Goal: Task Accomplishment & Management: Use online tool/utility

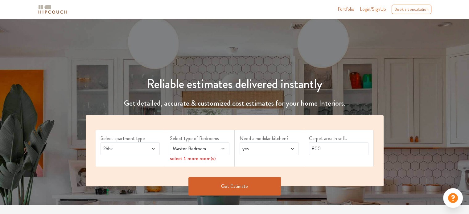
scroll to position [93, 0]
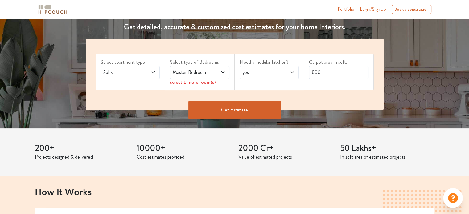
click at [156, 71] on div "2bhk" at bounding box center [131, 72] width 60 height 13
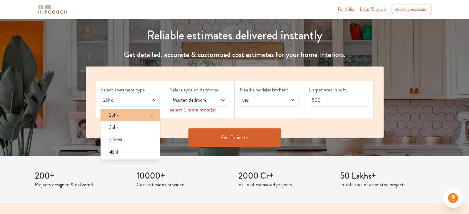
scroll to position [62, 0]
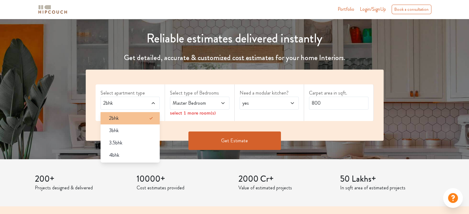
click at [141, 118] on div "2bhk" at bounding box center [132, 118] width 56 height 7
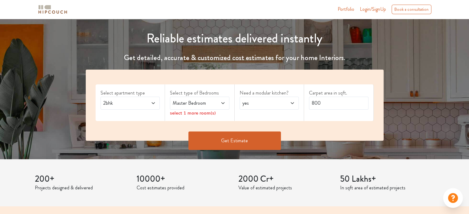
click at [210, 102] on span "Master Bedroom" at bounding box center [192, 103] width 40 height 7
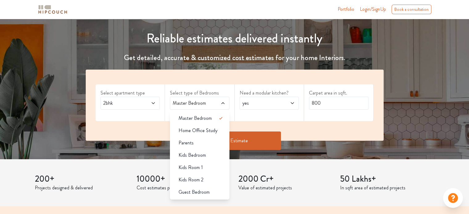
click at [210, 102] on span "Master Bedroom" at bounding box center [192, 103] width 40 height 7
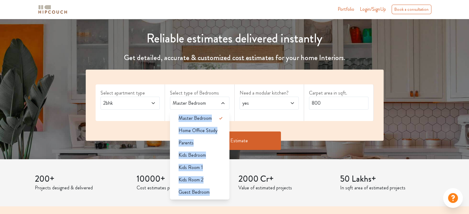
click at [210, 101] on span "Master Bedroom" at bounding box center [192, 103] width 40 height 7
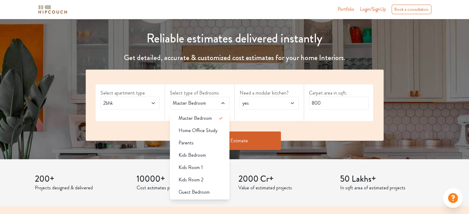
click at [271, 103] on span "yes" at bounding box center [261, 103] width 40 height 7
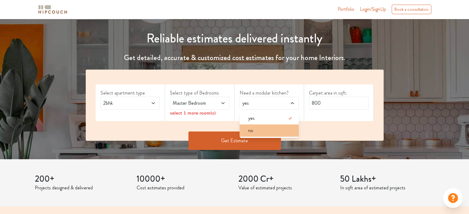
click at [273, 131] on div "no" at bounding box center [271, 130] width 56 height 7
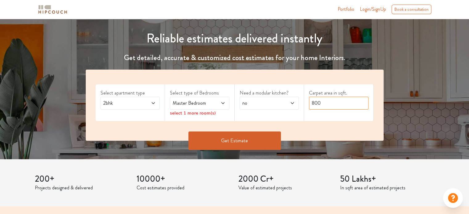
click at [342, 103] on input "800" at bounding box center [339, 103] width 60 height 13
click at [255, 145] on button "Get Estimate" at bounding box center [235, 141] width 93 height 19
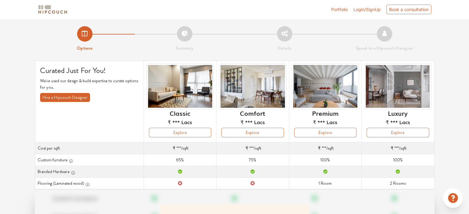
click at [243, 86] on img at bounding box center [252, 87] width 67 height 46
click at [259, 135] on button "Explore" at bounding box center [253, 133] width 62 height 10
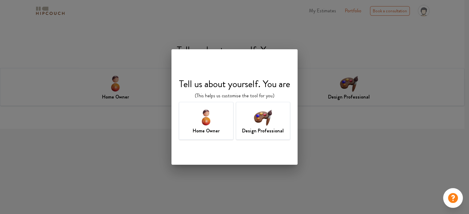
click at [265, 122] on img at bounding box center [263, 117] width 20 height 20
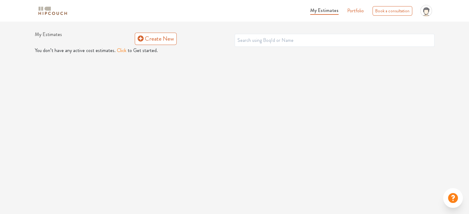
click at [119, 51] on button "Click" at bounding box center [122, 50] width 10 height 7
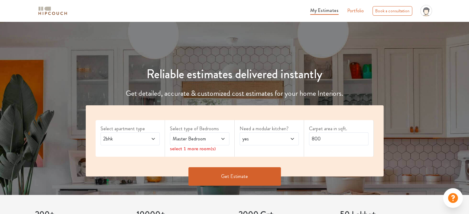
scroll to position [31, 0]
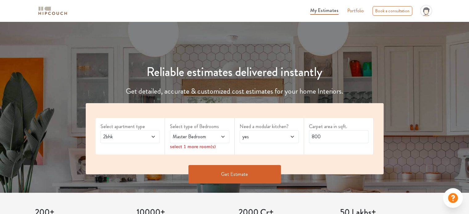
click at [274, 134] on span "yes" at bounding box center [261, 136] width 40 height 7
click at [260, 162] on div "no" at bounding box center [271, 164] width 56 height 7
click at [251, 176] on button "Get Estimate" at bounding box center [235, 174] width 93 height 19
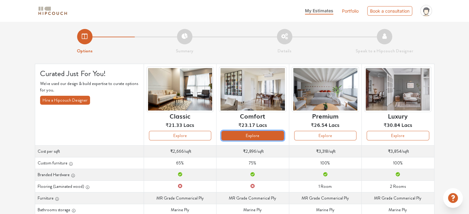
click at [264, 136] on button "Explore" at bounding box center [253, 136] width 62 height 10
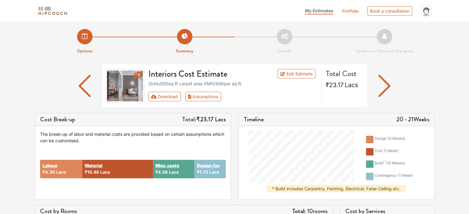
click at [83, 42] on li "Options" at bounding box center [85, 42] width 100 height 26
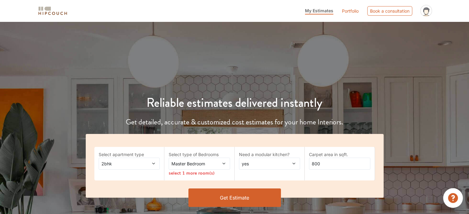
click at [266, 166] on span "yes" at bounding box center [262, 164] width 42 height 6
click at [267, 186] on div "no" at bounding box center [272, 189] width 58 height 6
click at [220, 164] on span at bounding box center [219, 164] width 14 height 6
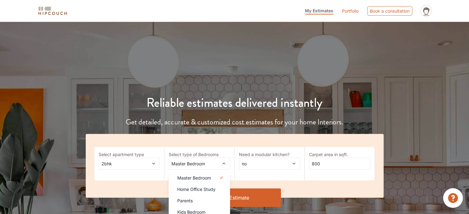
click at [220, 164] on span at bounding box center [219, 164] width 14 height 6
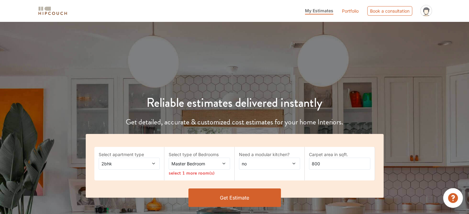
click at [147, 161] on span at bounding box center [149, 164] width 14 height 6
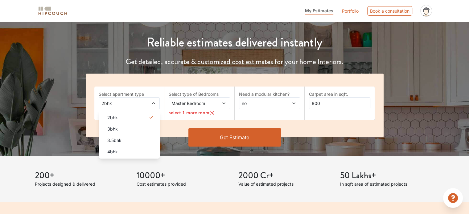
scroll to position [62, 0]
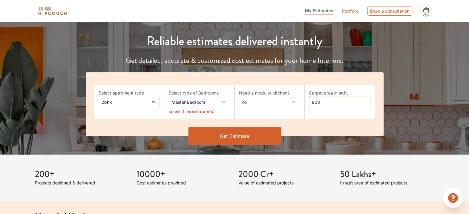
click at [354, 106] on input "800" at bounding box center [339, 102] width 61 height 12
click at [258, 131] on button "Get Estimate" at bounding box center [235, 136] width 93 height 19
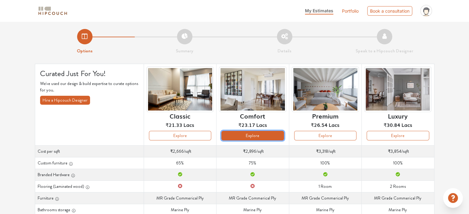
click at [269, 134] on button "Explore" at bounding box center [253, 136] width 62 height 10
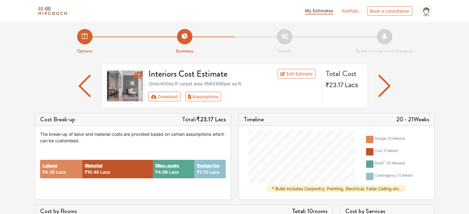
click at [388, 84] on img "button" at bounding box center [385, 86] width 12 height 22
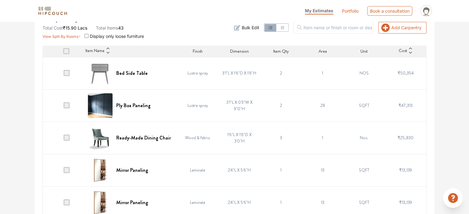
scroll to position [141, 0]
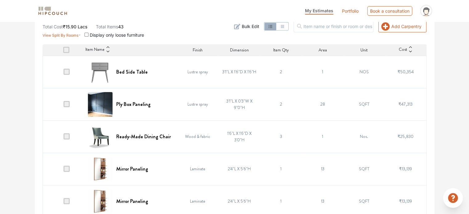
click at [65, 137] on span at bounding box center [67, 137] width 6 height 6
click at [64, 138] on input "checkbox" at bounding box center [64, 138] width 0 height 0
click at [65, 137] on span at bounding box center [67, 137] width 6 height 6
click at [64, 138] on input "checkbox" at bounding box center [64, 138] width 0 height 0
click at [65, 137] on span at bounding box center [67, 137] width 6 height 6
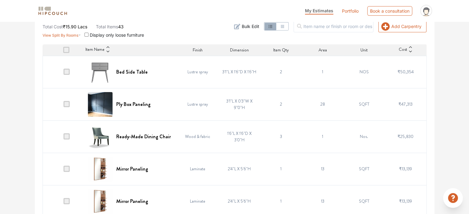
click at [64, 138] on input "checkbox" at bounding box center [64, 138] width 0 height 0
click at [415, 26] on span "Delete" at bounding box center [415, 26] width 11 height 6
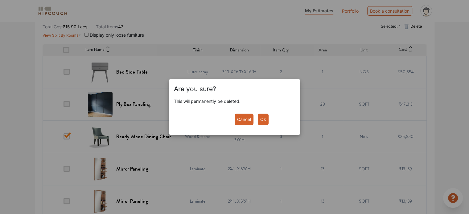
click at [262, 121] on button "Ok" at bounding box center [263, 119] width 11 height 11
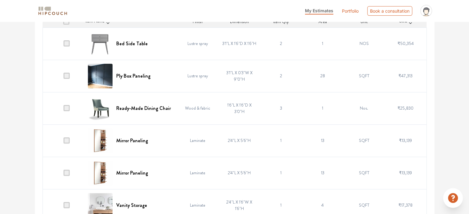
scroll to position [172, 0]
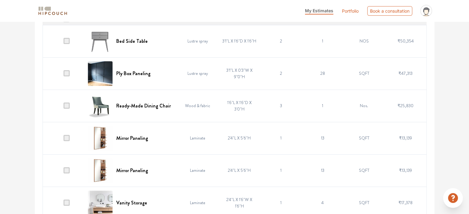
click at [68, 138] on span at bounding box center [67, 138] width 6 height 6
click at [64, 140] on input "checkbox" at bounding box center [64, 140] width 0 height 0
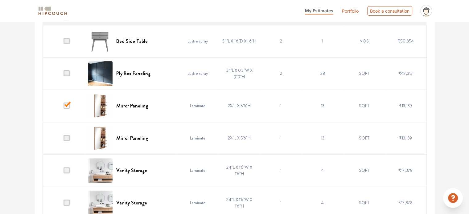
click at [67, 135] on span at bounding box center [67, 138] width 6 height 6
click at [64, 140] on input "checkbox" at bounding box center [64, 140] width 0 height 0
click at [67, 135] on span at bounding box center [67, 138] width 6 height 6
click at [64, 140] on input "checkbox" at bounding box center [64, 140] width 0 height 0
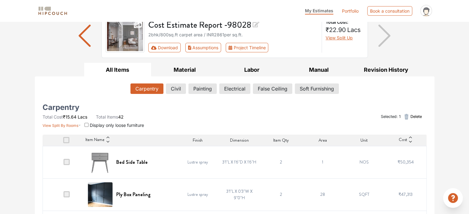
scroll to position [141, 0]
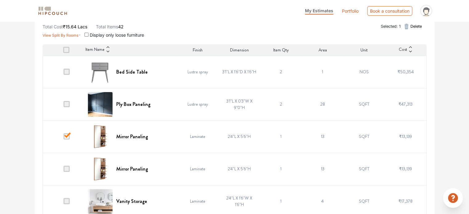
click at [67, 74] on span at bounding box center [67, 72] width 6 height 6
click at [64, 73] on input "checkbox" at bounding box center [64, 73] width 0 height 0
click at [67, 74] on span at bounding box center [67, 72] width 6 height 6
click at [64, 73] on input "checkbox" at bounding box center [64, 73] width 0 height 0
click at [67, 74] on span at bounding box center [67, 72] width 6 height 6
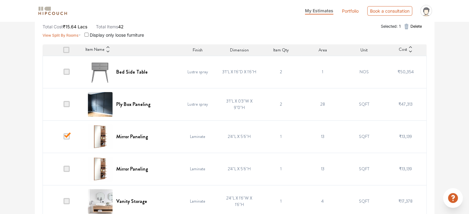
click at [64, 73] on input "checkbox" at bounding box center [64, 73] width 0 height 0
click at [67, 74] on span at bounding box center [67, 72] width 6 height 6
click at [64, 73] on input "checkbox" at bounding box center [64, 73] width 0 height 0
click at [67, 74] on span at bounding box center [67, 72] width 6 height 6
click at [64, 73] on input "checkbox" at bounding box center [64, 73] width 0 height 0
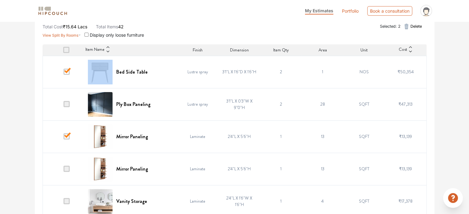
click at [67, 74] on span at bounding box center [67, 72] width 6 height 6
click at [64, 73] on input "checkbox" at bounding box center [64, 73] width 0 height 0
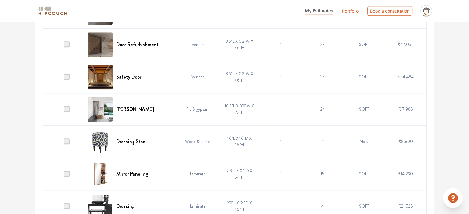
scroll to position [573, 0]
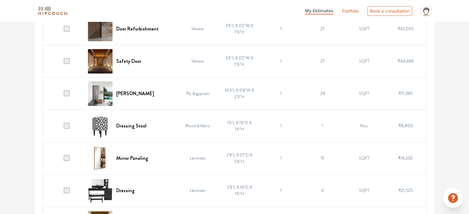
click at [69, 121] on td at bounding box center [64, 126] width 42 height 32
click at [69, 124] on span at bounding box center [67, 126] width 6 height 6
click at [64, 127] on input "checkbox" at bounding box center [64, 127] width 0 height 0
drag, startPoint x: 67, startPoint y: 128, endPoint x: 85, endPoint y: 127, distance: 17.3
click at [65, 123] on span at bounding box center [67, 126] width 6 height 6
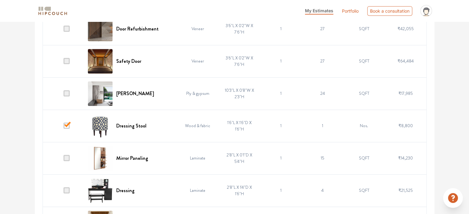
click at [64, 127] on input "checkbox" at bounding box center [64, 127] width 0 height 0
click at [121, 131] on div "Dressing Stool" at bounding box center [130, 126] width 85 height 25
click at [91, 122] on img at bounding box center [100, 126] width 25 height 25
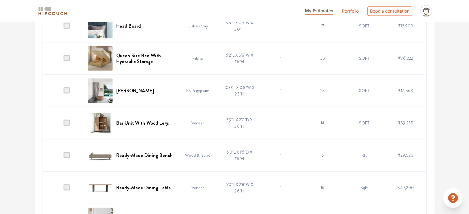
scroll to position [1345, 0]
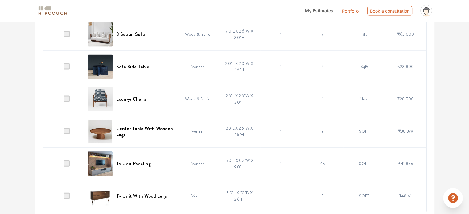
click at [67, 128] on span at bounding box center [67, 131] width 6 height 6
click at [64, 133] on input "checkbox" at bounding box center [64, 133] width 0 height 0
click at [62, 162] on td at bounding box center [64, 164] width 42 height 32
click at [71, 159] on td at bounding box center [64, 164] width 42 height 32
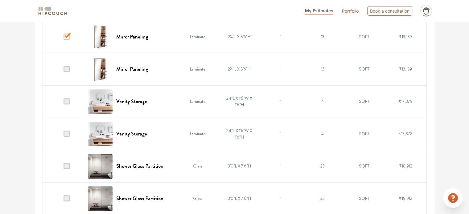
scroll to position [247, 0]
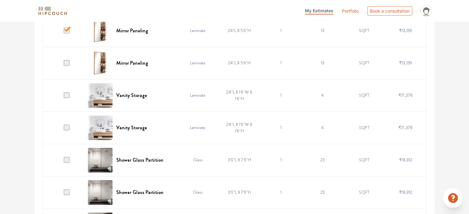
click at [66, 95] on span at bounding box center [67, 95] width 6 height 6
click at [64, 97] on input "checkbox" at bounding box center [64, 97] width 0 height 0
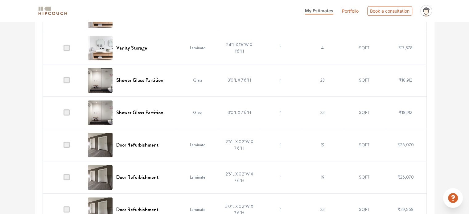
scroll to position [339, 0]
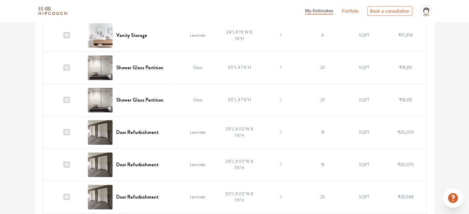
click at [67, 68] on span at bounding box center [67, 67] width 6 height 6
click at [64, 69] on input "checkbox" at bounding box center [64, 69] width 0 height 0
click at [67, 133] on span at bounding box center [67, 132] width 6 height 6
click at [64, 134] on input "checkbox" at bounding box center [64, 134] width 0 height 0
click at [68, 164] on span at bounding box center [67, 165] width 6 height 6
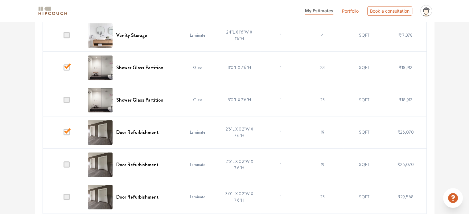
click at [64, 166] on input "checkbox" at bounding box center [64, 166] width 0 height 0
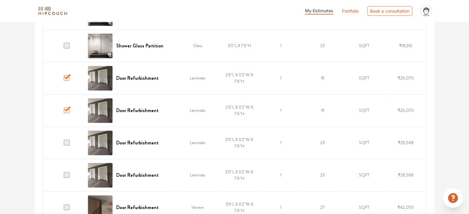
scroll to position [401, 0]
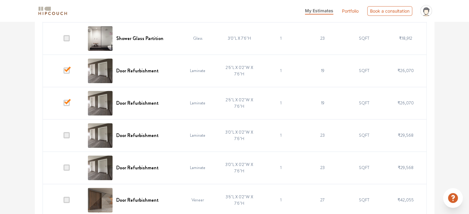
click at [67, 135] on span at bounding box center [67, 135] width 6 height 6
click at [64, 137] on input "checkbox" at bounding box center [64, 137] width 0 height 0
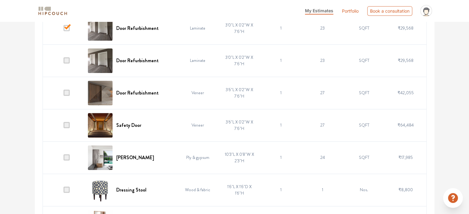
scroll to position [525, 0]
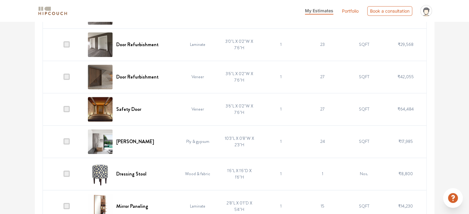
click at [65, 76] on span at bounding box center [67, 77] width 6 height 6
click at [64, 78] on input "checkbox" at bounding box center [64, 78] width 0 height 0
click at [68, 108] on span at bounding box center [67, 109] width 6 height 6
click at [64, 111] on input "checkbox" at bounding box center [64, 111] width 0 height 0
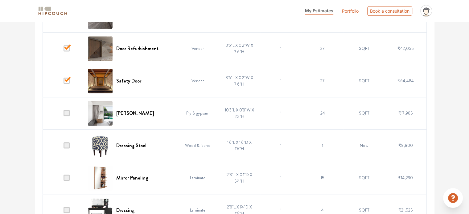
scroll to position [555, 0]
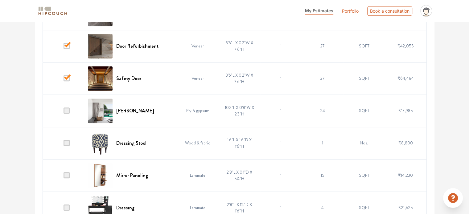
click at [66, 140] on span at bounding box center [67, 143] width 6 height 6
click at [64, 145] on input "checkbox" at bounding box center [64, 145] width 0 height 0
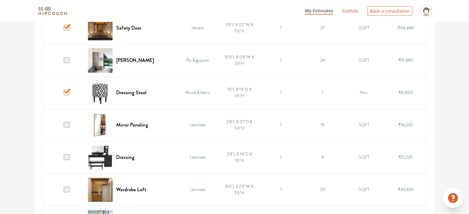
scroll to position [617, 0]
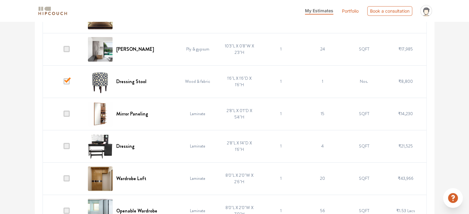
click at [69, 111] on span at bounding box center [67, 114] width 6 height 6
click at [64, 115] on input "checkbox" at bounding box center [64, 115] width 0 height 0
click at [72, 147] on td at bounding box center [64, 146] width 42 height 32
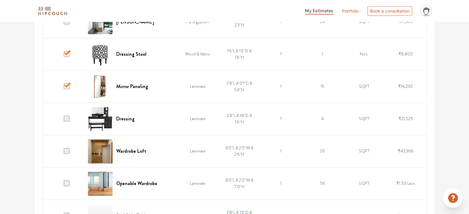
scroll to position [648, 0]
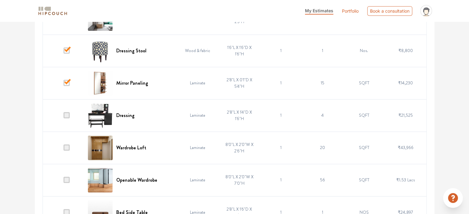
click at [63, 113] on td at bounding box center [64, 115] width 42 height 32
click at [64, 114] on span at bounding box center [67, 115] width 6 height 6
click at [64, 117] on input "checkbox" at bounding box center [64, 117] width 0 height 0
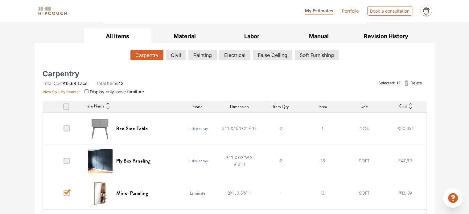
scroll to position [123, 0]
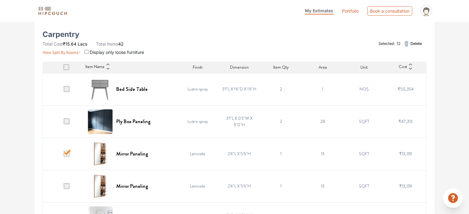
click at [67, 91] on span at bounding box center [67, 89] width 6 height 6
click at [64, 91] on input "checkbox" at bounding box center [64, 91] width 0 height 0
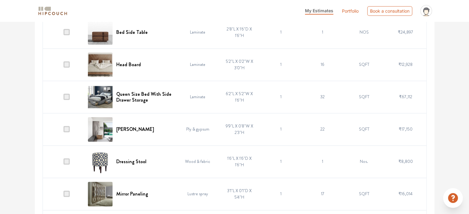
scroll to position [833, 0]
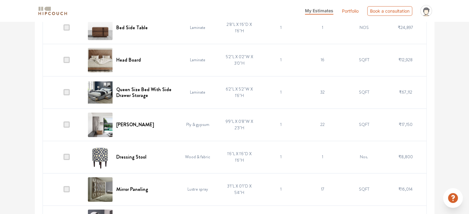
click at [67, 126] on span at bounding box center [67, 125] width 6 height 6
click at [64, 126] on input "checkbox" at bounding box center [64, 126] width 0 height 0
click at [65, 161] on td at bounding box center [64, 157] width 42 height 32
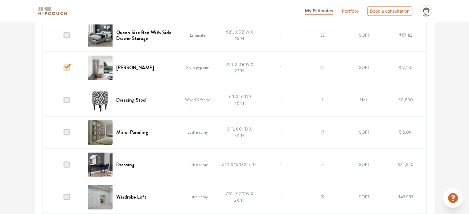
scroll to position [926, 0]
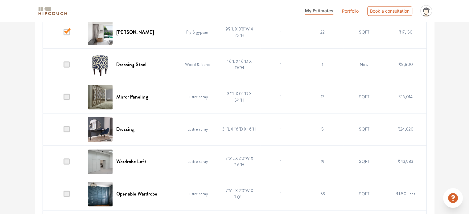
click at [66, 97] on span at bounding box center [67, 97] width 6 height 6
click at [64, 98] on input "checkbox" at bounding box center [64, 98] width 0 height 0
click at [70, 128] on span at bounding box center [67, 129] width 6 height 6
click at [64, 131] on input "checkbox" at bounding box center [64, 131] width 0 height 0
click at [67, 159] on span at bounding box center [67, 162] width 6 height 6
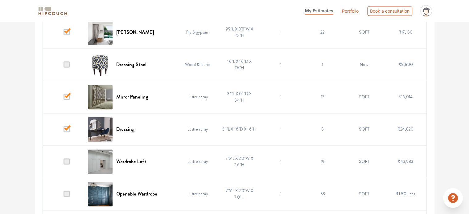
click at [64, 163] on input "checkbox" at bounding box center [64, 163] width 0 height 0
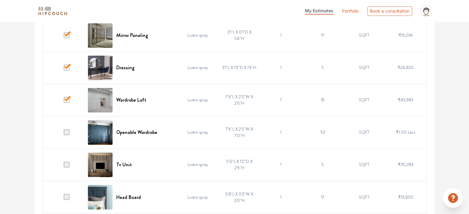
click at [67, 127] on td at bounding box center [64, 132] width 42 height 32
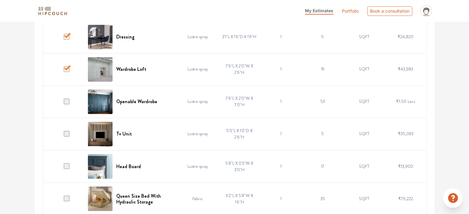
click at [67, 132] on span at bounding box center [67, 134] width 6 height 6
click at [64, 135] on input "checkbox" at bounding box center [64, 135] width 0 height 0
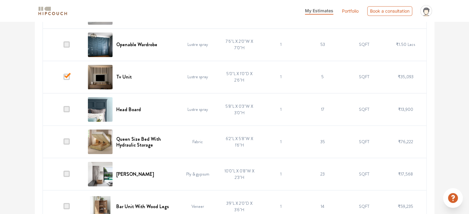
scroll to position [1080, 0]
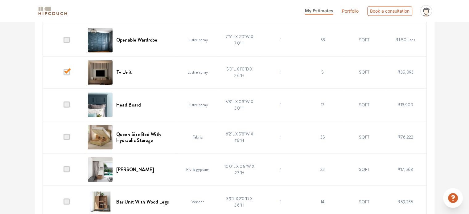
click at [67, 102] on span at bounding box center [67, 105] width 6 height 6
click at [64, 106] on input "checkbox" at bounding box center [64, 106] width 0 height 0
click at [68, 134] on span at bounding box center [67, 137] width 6 height 6
click at [64, 139] on input "checkbox" at bounding box center [64, 139] width 0 height 0
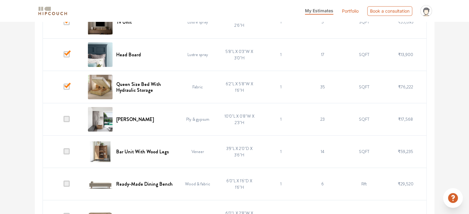
scroll to position [1142, 0]
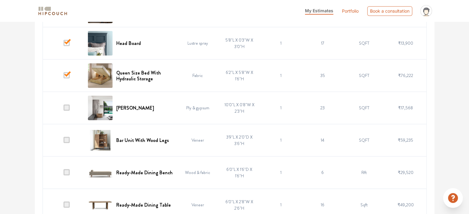
click at [67, 107] on span at bounding box center [67, 108] width 6 height 6
click at [64, 109] on input "checkbox" at bounding box center [64, 109] width 0 height 0
click at [65, 137] on span at bounding box center [67, 140] width 6 height 6
click at [64, 142] on input "checkbox" at bounding box center [64, 142] width 0 height 0
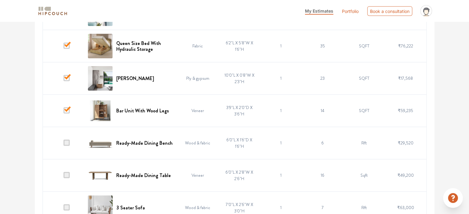
scroll to position [1172, 0]
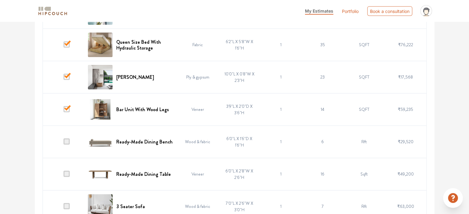
click at [68, 139] on span at bounding box center [67, 142] width 6 height 6
click at [64, 143] on input "checkbox" at bounding box center [64, 143] width 0 height 0
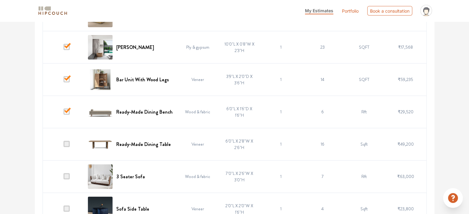
scroll to position [1203, 0]
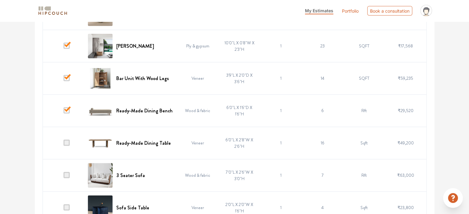
click at [67, 136] on td at bounding box center [64, 143] width 42 height 32
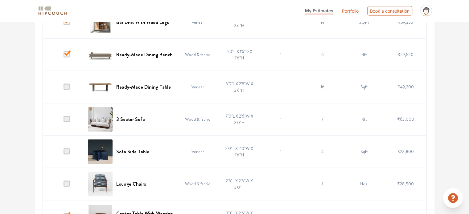
scroll to position [1265, 0]
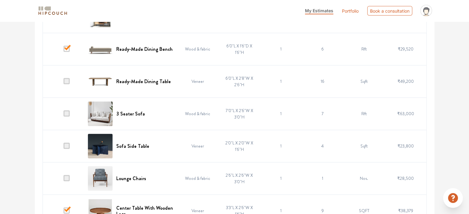
click at [66, 116] on td at bounding box center [64, 114] width 42 height 32
click at [67, 143] on span at bounding box center [67, 146] width 6 height 6
click at [64, 148] on input "checkbox" at bounding box center [64, 148] width 0 height 0
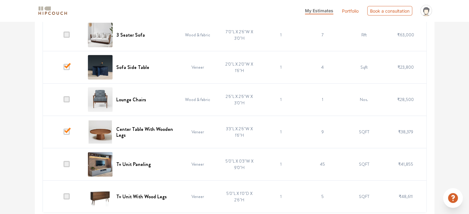
scroll to position [1345, 0]
click at [68, 162] on span at bounding box center [67, 164] width 6 height 6
click at [64, 165] on input "checkbox" at bounding box center [64, 165] width 0 height 0
click at [69, 195] on span at bounding box center [67, 196] width 6 height 6
click at [64, 198] on input "checkbox" at bounding box center [64, 198] width 0 height 0
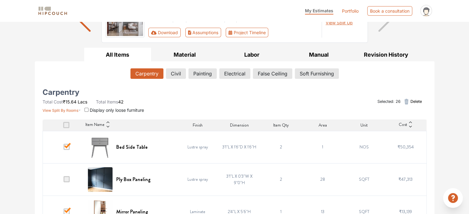
scroll to position [62, 0]
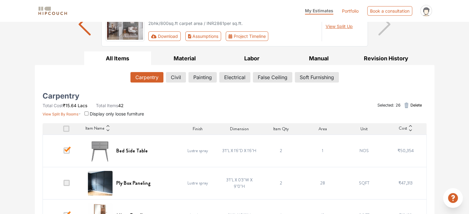
click at [413, 106] on span "Delete" at bounding box center [415, 105] width 11 height 6
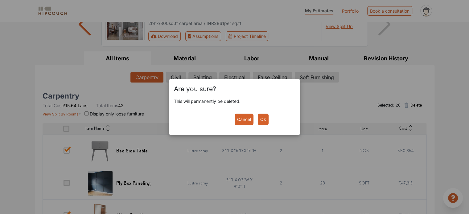
click at [262, 119] on button "Ok" at bounding box center [263, 119] width 11 height 11
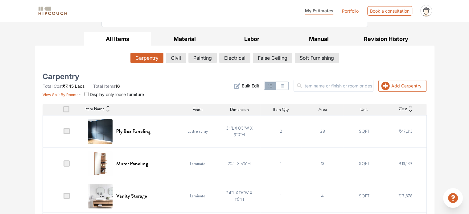
scroll to position [93, 0]
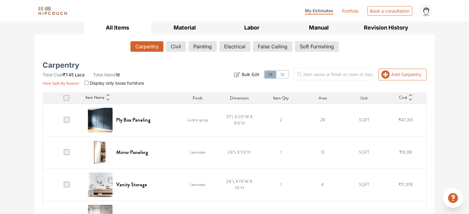
click at [399, 118] on span "₹47,313" at bounding box center [406, 120] width 14 height 6
click at [406, 119] on span "₹47,313" at bounding box center [406, 120] width 14 height 6
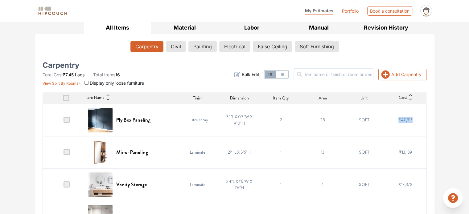
click at [406, 119] on span "₹47,313" at bounding box center [406, 120] width 14 height 6
click at [402, 100] on span "Cost" at bounding box center [403, 97] width 8 height 7
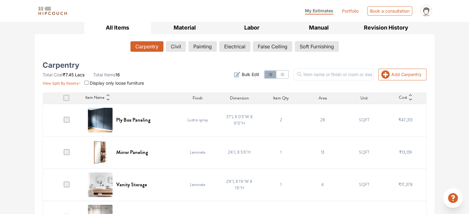
click at [409, 99] on icon at bounding box center [411, 99] width 4 height 4
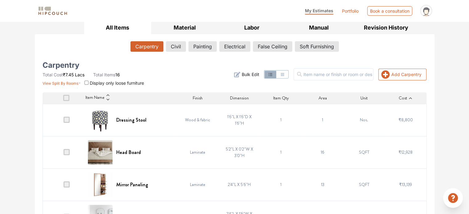
click at [411, 97] on icon at bounding box center [411, 98] width 4 height 4
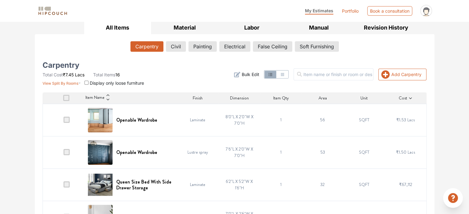
click at [410, 98] on icon at bounding box center [411, 98] width 4 height 4
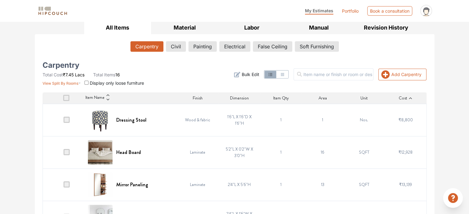
click at [410, 98] on icon at bounding box center [410, 98] width 3 height 2
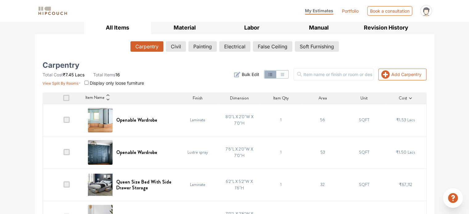
click at [410, 98] on icon at bounding box center [411, 98] width 4 height 4
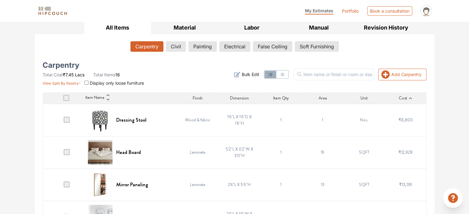
click at [410, 98] on icon at bounding box center [410, 98] width 3 height 2
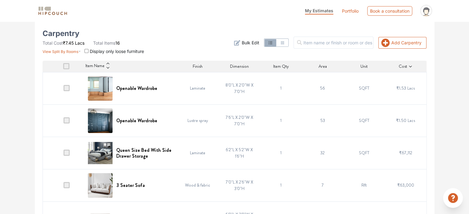
scroll to position [123, 0]
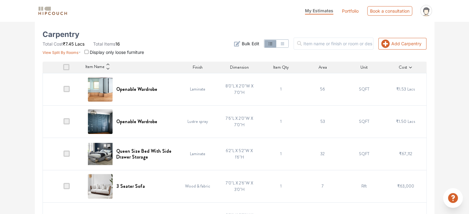
click at [86, 50] on input "checkbox" at bounding box center [87, 52] width 4 height 4
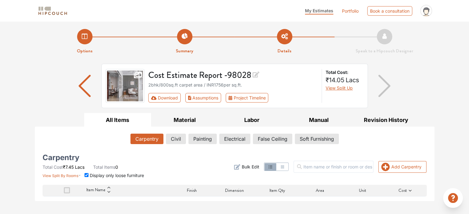
scroll to position [0, 0]
click at [96, 193] on span "Item Name" at bounding box center [95, 190] width 19 height 7
click at [67, 191] on span at bounding box center [67, 191] width 6 height 6
click at [64, 192] on input "checkbox" at bounding box center [64, 192] width 0 height 0
click at [85, 176] on input "checkbox" at bounding box center [87, 175] width 4 height 4
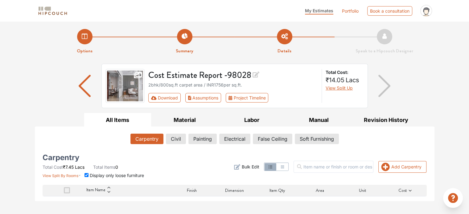
checkbox input "false"
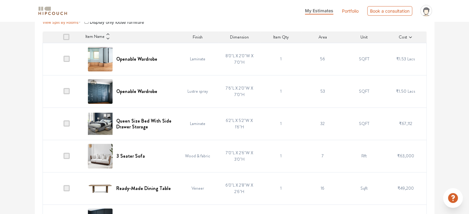
scroll to position [154, 0]
click at [67, 155] on span at bounding box center [67, 155] width 6 height 6
click at [64, 157] on input "checkbox" at bounding box center [64, 157] width 0 height 0
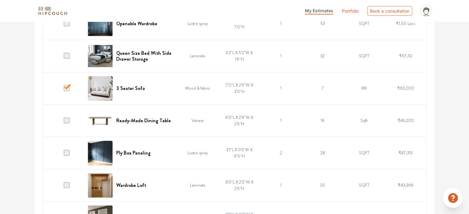
scroll to position [247, 0]
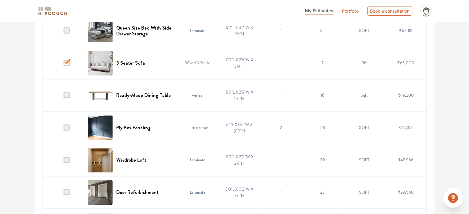
click at [69, 95] on span at bounding box center [67, 95] width 6 height 6
click at [64, 97] on input "checkbox" at bounding box center [64, 97] width 0 height 0
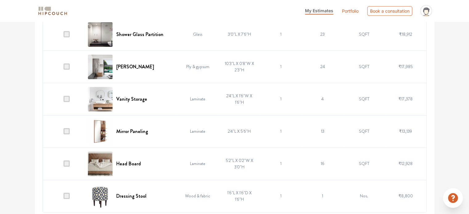
scroll to position [504, 0]
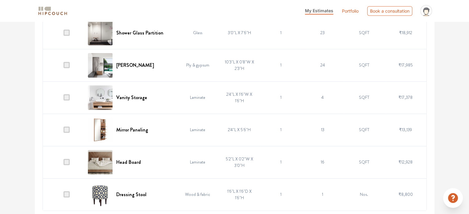
click at [68, 193] on span at bounding box center [67, 195] width 6 height 6
click at [64, 196] on input "checkbox" at bounding box center [64, 196] width 0 height 0
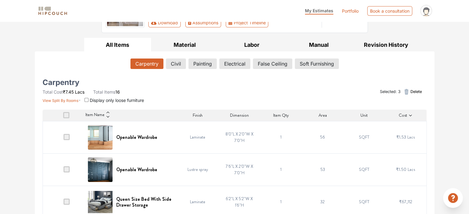
scroll to position [0, 0]
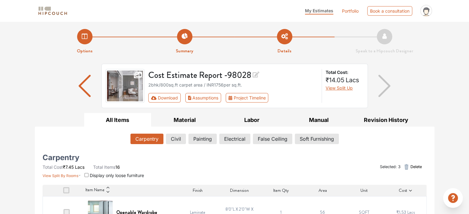
click at [417, 168] on span "Delete" at bounding box center [415, 167] width 11 height 6
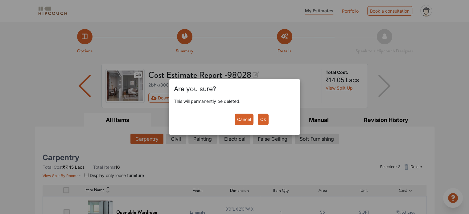
click at [263, 122] on button "Ok" at bounding box center [263, 119] width 11 height 11
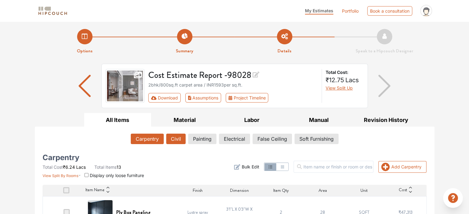
click at [176, 142] on button "Civil" at bounding box center [175, 139] width 19 height 10
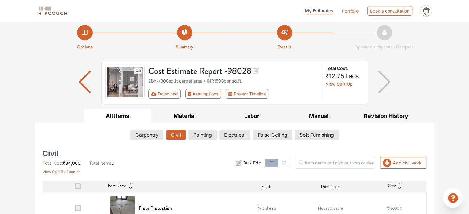
scroll to position [51, 0]
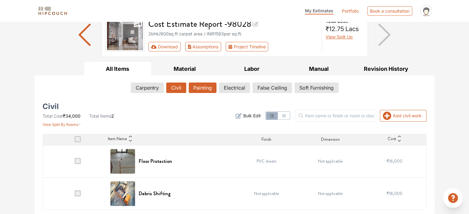
click at [208, 87] on button "Painting" at bounding box center [203, 88] width 28 height 10
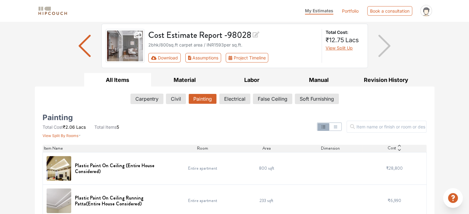
scroll to position [21, 0]
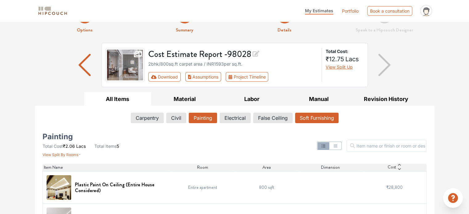
click at [320, 118] on button "Soft Furnishing" at bounding box center [317, 118] width 44 height 10
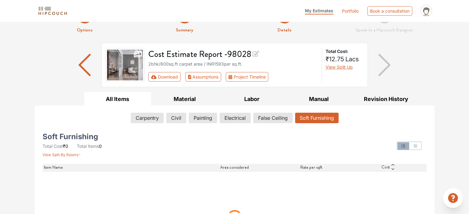
scroll to position [15, 0]
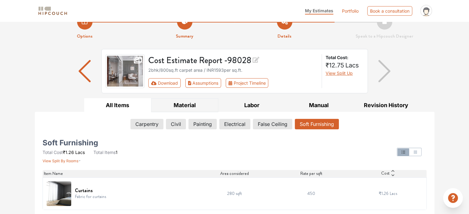
click at [193, 103] on button "Material" at bounding box center [184, 105] width 67 height 14
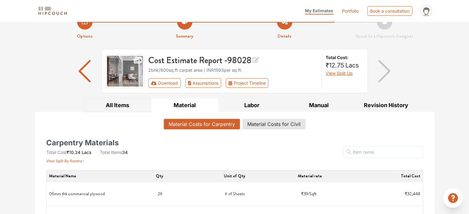
click at [123, 106] on button "All Items" at bounding box center [117, 105] width 67 height 14
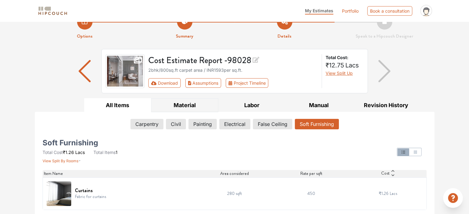
click at [174, 105] on button "Material" at bounding box center [184, 105] width 67 height 14
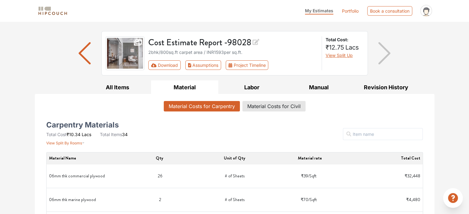
scroll to position [27, 0]
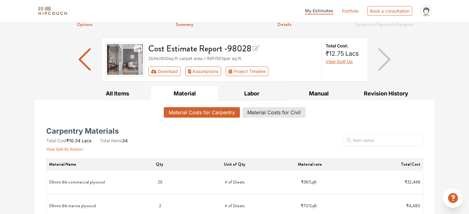
click at [254, 90] on button "Labor" at bounding box center [251, 94] width 67 height 14
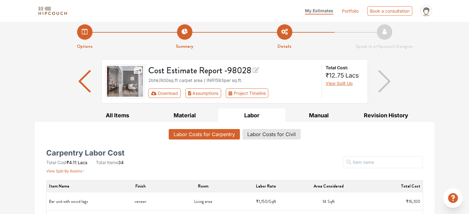
scroll to position [0, 0]
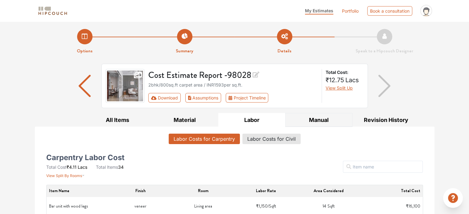
click at [305, 118] on button "Manual" at bounding box center [318, 120] width 67 height 14
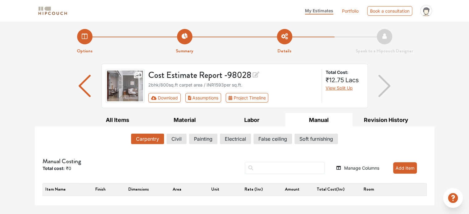
click at [328, 121] on button "Manual" at bounding box center [318, 120] width 67 height 14
click at [315, 140] on button "Soft furnishing" at bounding box center [316, 139] width 43 height 10
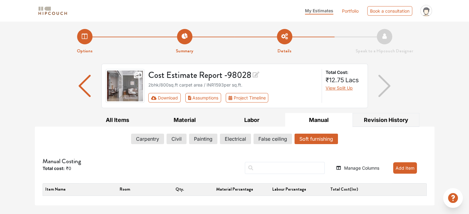
click at [376, 122] on button "Revision History" at bounding box center [386, 120] width 67 height 14
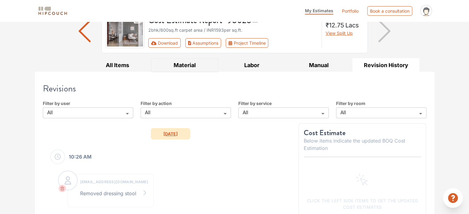
scroll to position [62, 0]
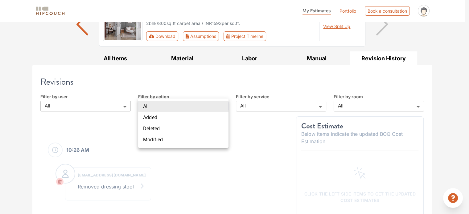
click at [210, 106] on body "My Estimates Portfolio Book a consultation profile pic Upload Boq Logout Option…" at bounding box center [234, 45] width 469 height 214
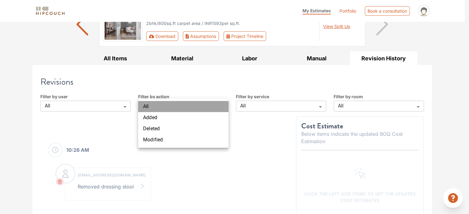
click at [210, 106] on li "All" at bounding box center [183, 106] width 90 height 11
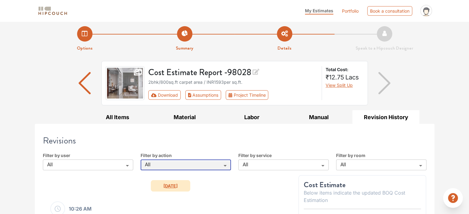
scroll to position [0, 0]
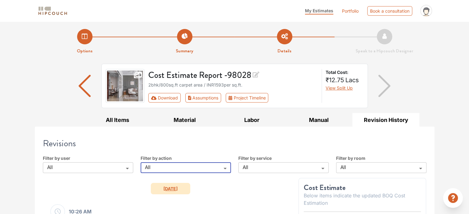
click at [384, 84] on img "button" at bounding box center [385, 86] width 12 height 22
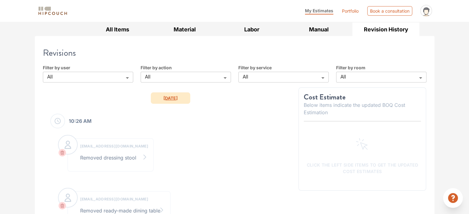
scroll to position [93, 0]
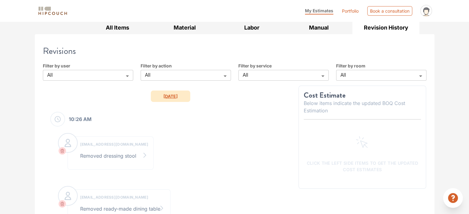
click at [356, 101] on p "Below items indicate the updated BOQ Cost Estimation" at bounding box center [363, 107] width 118 height 15
click at [107, 71] on div "Filter by user All All ​" at bounding box center [88, 72] width 98 height 18
click at [107, 71] on body "My Estimates Portfolio Book a consultation profile pic Upload Boq Logout Option…" at bounding box center [234, 14] width 469 height 214
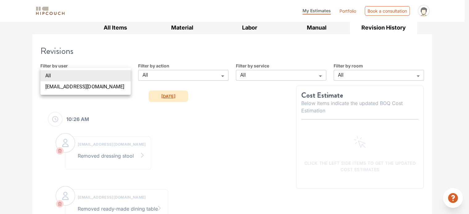
click at [107, 71] on li "All" at bounding box center [85, 75] width 90 height 11
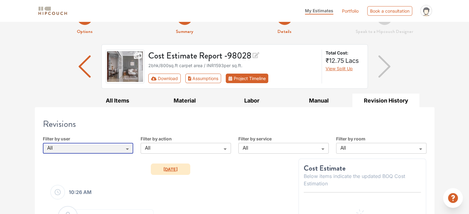
scroll to position [0, 0]
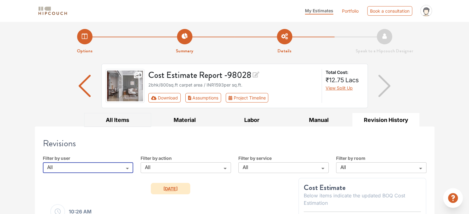
click at [121, 121] on button "All Items" at bounding box center [117, 120] width 67 height 14
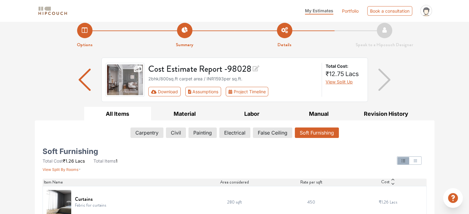
scroll to position [15, 0]
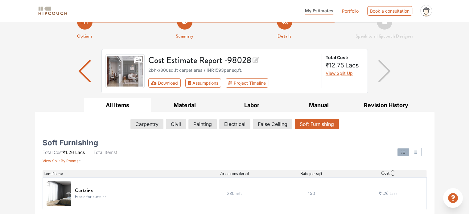
click at [312, 193] on td "450" at bounding box center [311, 194] width 77 height 32
click at [176, 122] on button "Civil" at bounding box center [175, 124] width 19 height 10
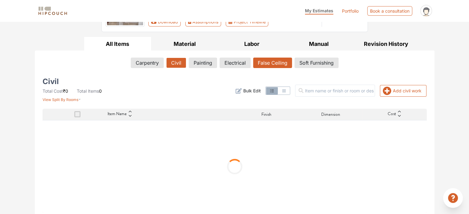
scroll to position [79, 0]
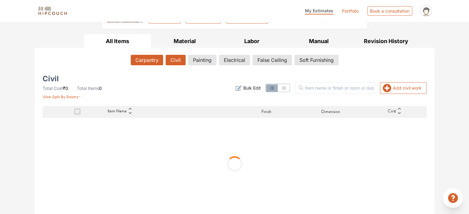
click at [148, 59] on button "Carpentry" at bounding box center [147, 60] width 32 height 10
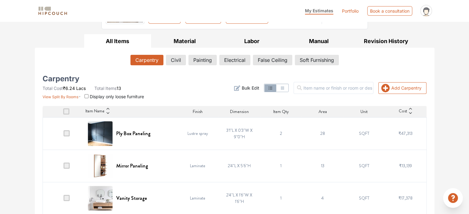
click at [230, 131] on td "3'1"L X 0'3"W X 9''0"H" at bounding box center [240, 134] width 42 height 32
click at [242, 131] on td "3'1"L X 0'3"W X 9''0"H" at bounding box center [240, 134] width 42 height 32
click at [64, 136] on td at bounding box center [64, 134] width 42 height 32
click at [67, 133] on span at bounding box center [67, 134] width 6 height 6
click at [64, 135] on input "checkbox" at bounding box center [64, 135] width 0 height 0
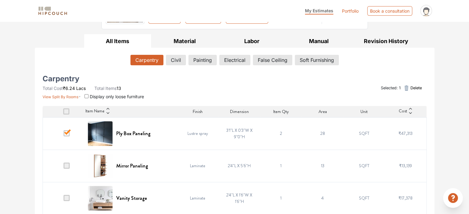
click at [67, 133] on span at bounding box center [67, 134] width 6 height 6
click at [64, 135] on input "checkbox" at bounding box center [64, 135] width 0 height 0
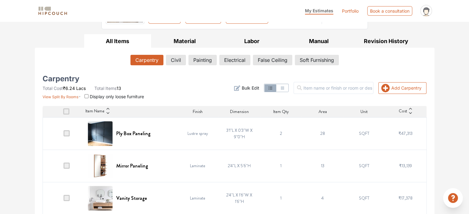
click at [67, 133] on span at bounding box center [67, 134] width 6 height 6
click at [64, 135] on input "checkbox" at bounding box center [64, 135] width 0 height 0
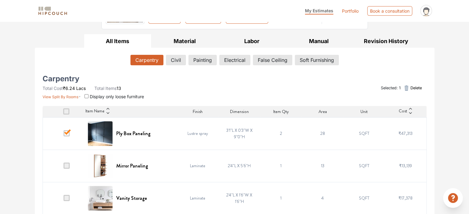
click at [67, 133] on span at bounding box center [67, 134] width 6 height 6
click at [64, 135] on input "checkbox" at bounding box center [64, 135] width 0 height 0
